Goal: Obtain resource: Obtain resource

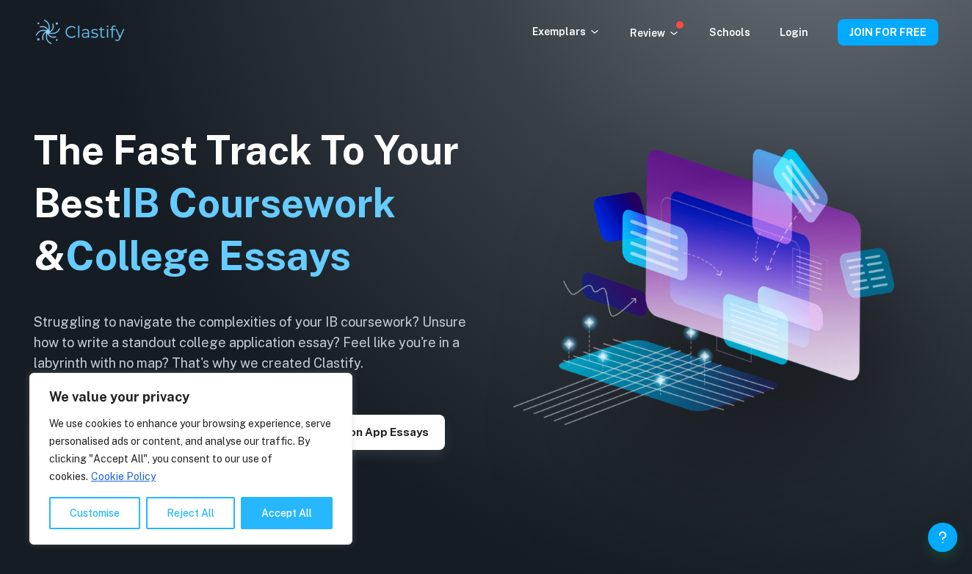
click at [276, 510] on button "Accept All" at bounding box center [287, 513] width 92 height 32
checkbox input "true"
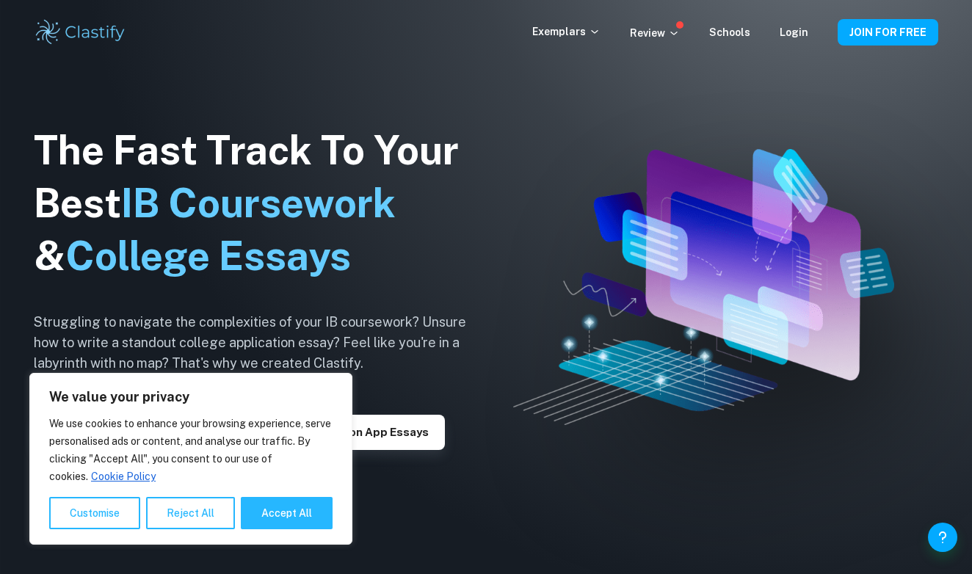
checkbox input "true"
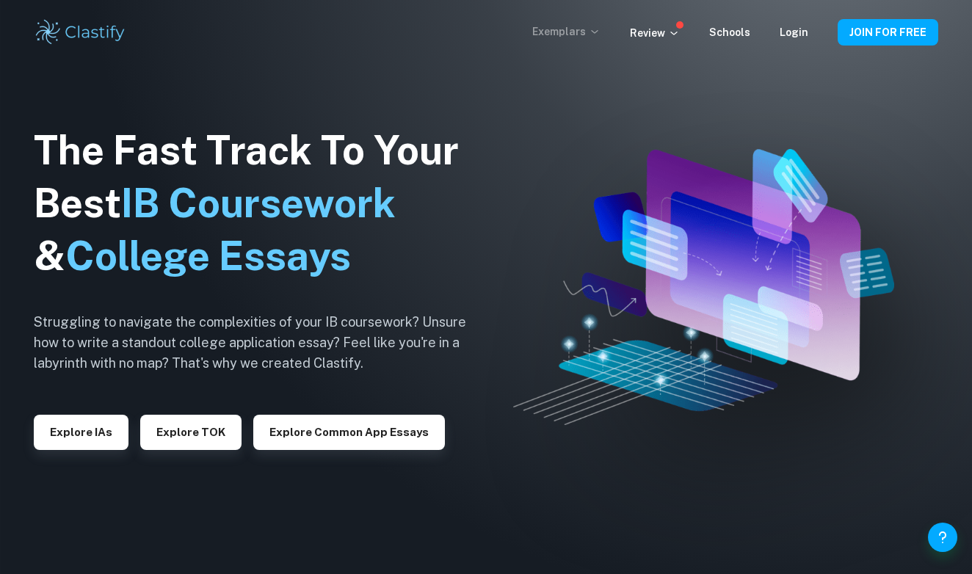
click at [601, 32] on icon at bounding box center [595, 32] width 12 height 12
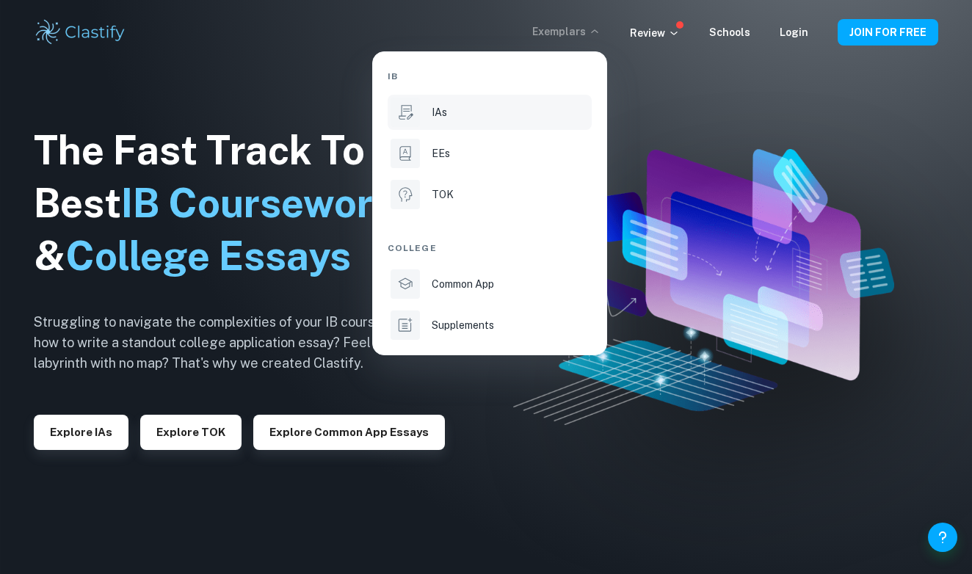
click at [468, 120] on li "IAs" at bounding box center [490, 112] width 204 height 35
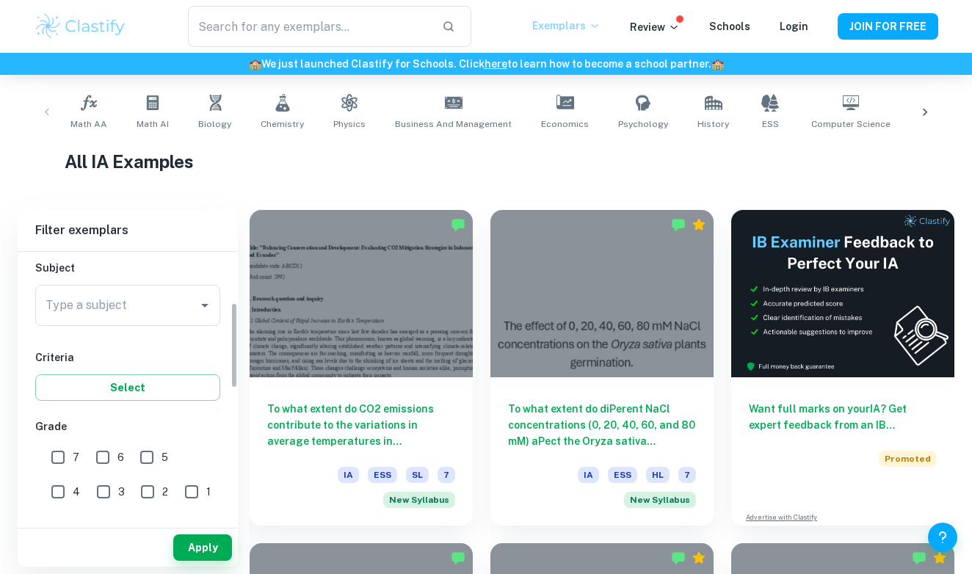
scroll to position [206, 0]
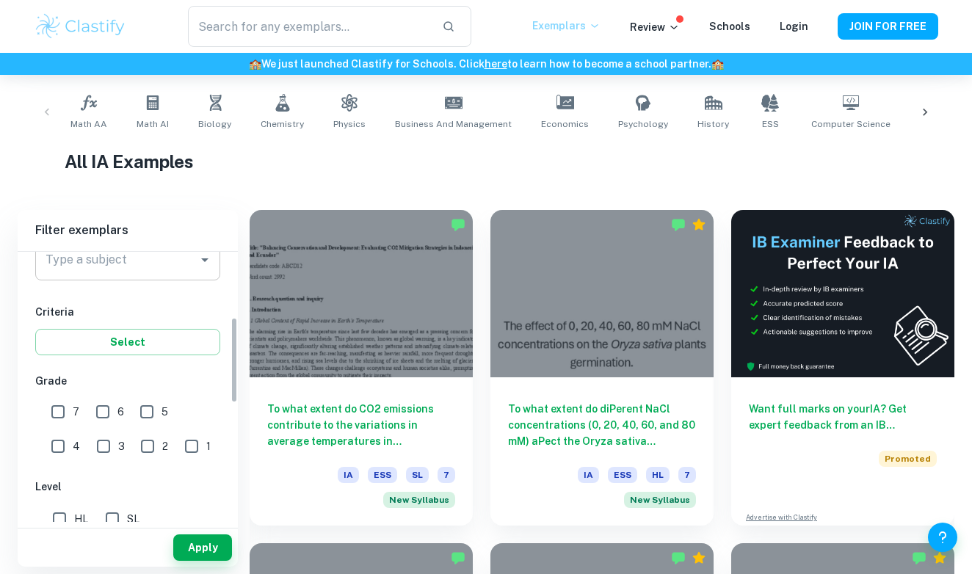
click at [172, 273] on input "Type a subject" at bounding box center [117, 260] width 150 height 28
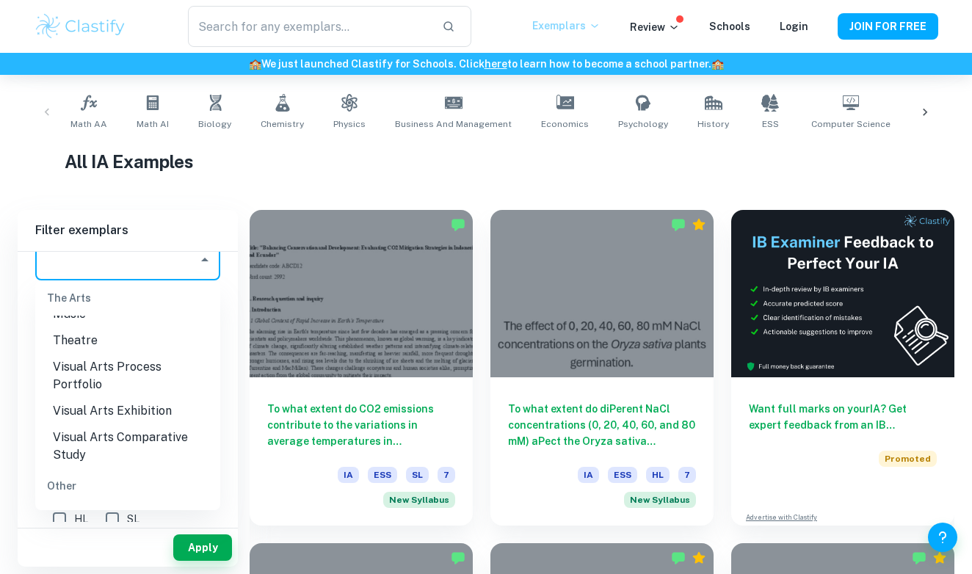
scroll to position [2196, 0]
click at [119, 504] on li "ESS" at bounding box center [127, 517] width 185 height 26
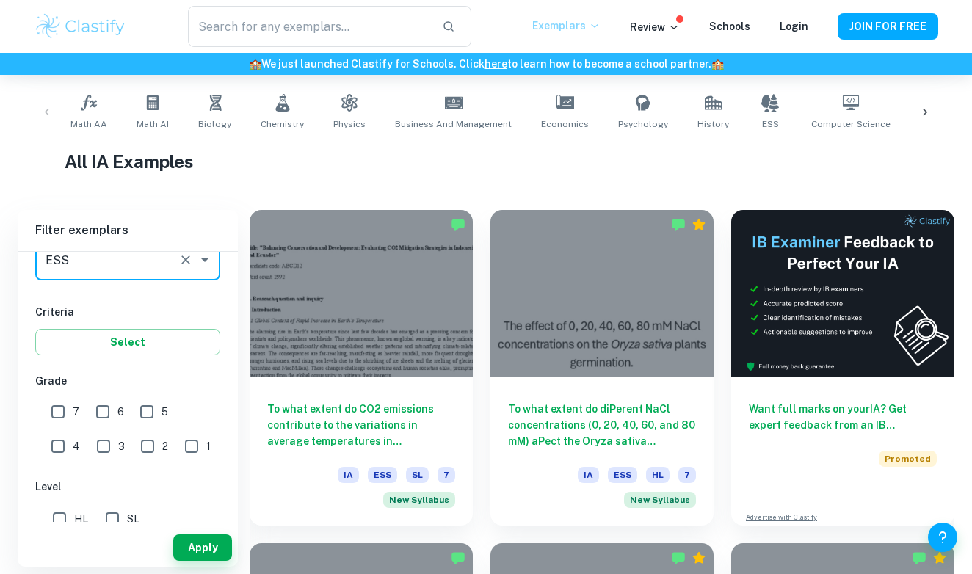
type input "ESS"
click at [112, 518] on input "SL" at bounding box center [112, 518] width 29 height 29
checkbox input "true"
click at [214, 545] on button "Apply" at bounding box center [202, 548] width 59 height 26
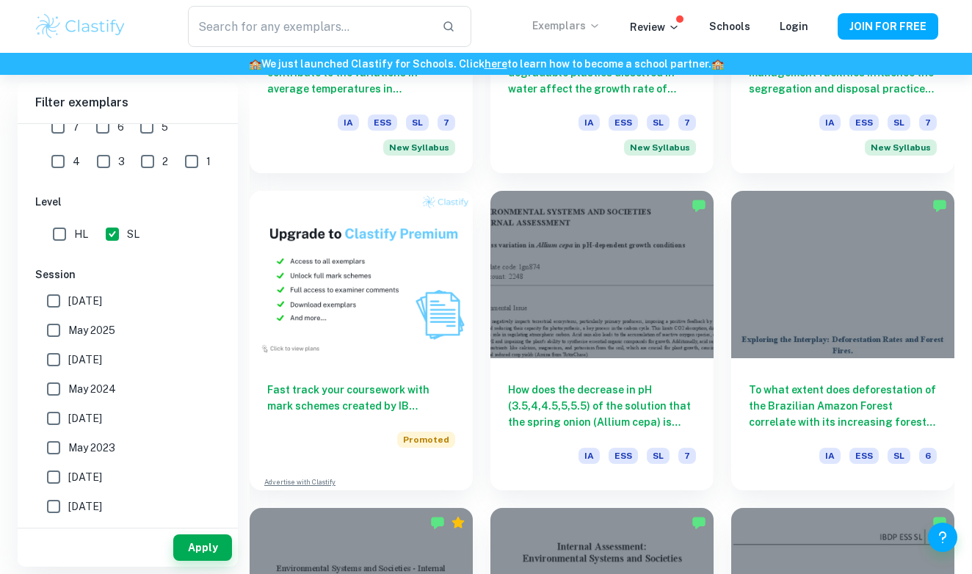
scroll to position [833, 0]
